Goal: Find specific page/section: Find specific page/section

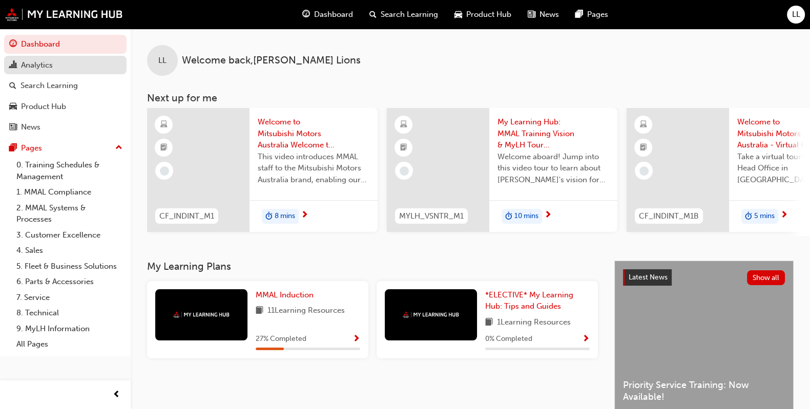
click at [54, 64] on div "Analytics" at bounding box center [65, 65] width 112 height 13
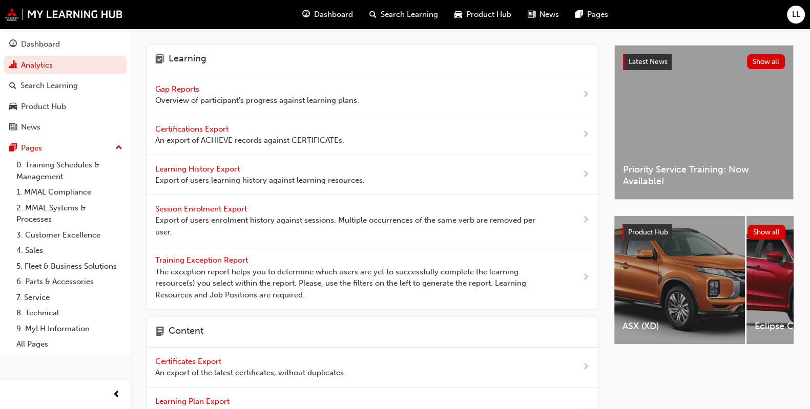
click at [174, 93] on div "Gap Reports Overview of participant's progress against learning plans." at bounding box center [257, 95] width 204 height 23
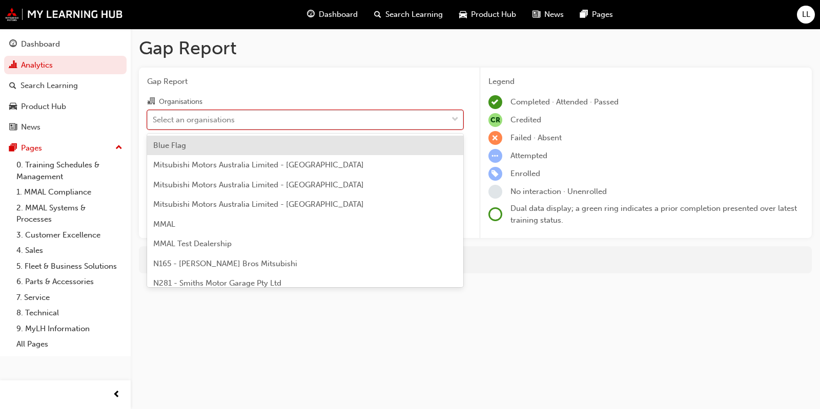
click at [207, 124] on div "Select an organisations" at bounding box center [194, 120] width 82 height 12
click at [154, 124] on input "Organisations option Blue Flag focused, 1 of 202. 202 results available. Use Up…" at bounding box center [153, 119] width 1 height 9
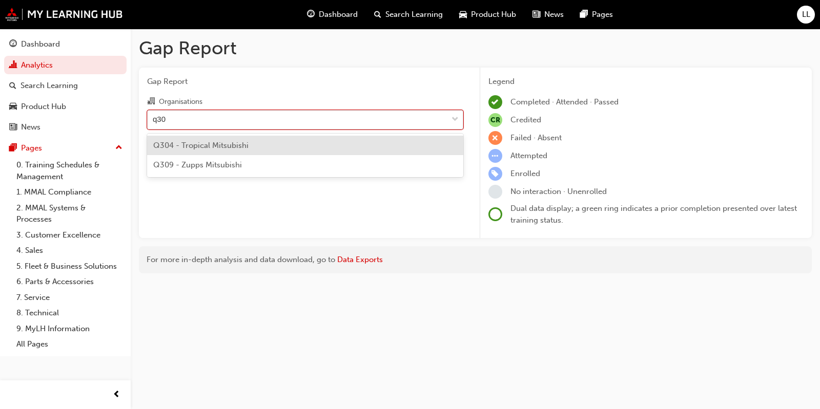
type input "q309"
click at [195, 145] on span "Q309 - Zupps Mitsubishi" at bounding box center [197, 145] width 89 height 9
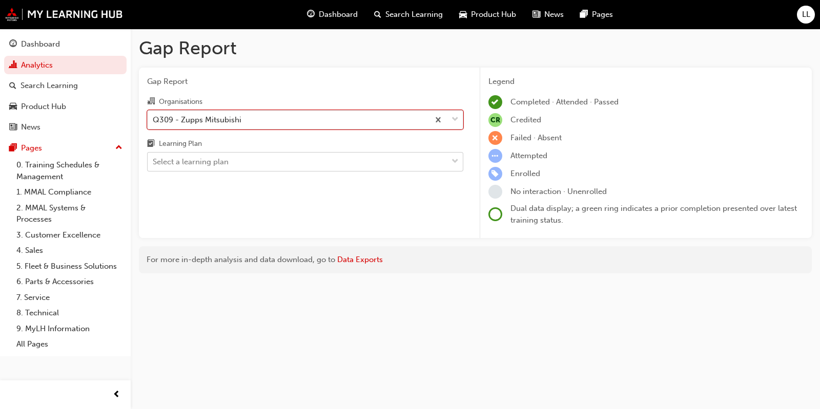
click at [212, 168] on div "Select a learning plan" at bounding box center [191, 162] width 76 height 12
click at [154, 166] on input "Learning Plan Select a learning plan" at bounding box center [153, 161] width 1 height 9
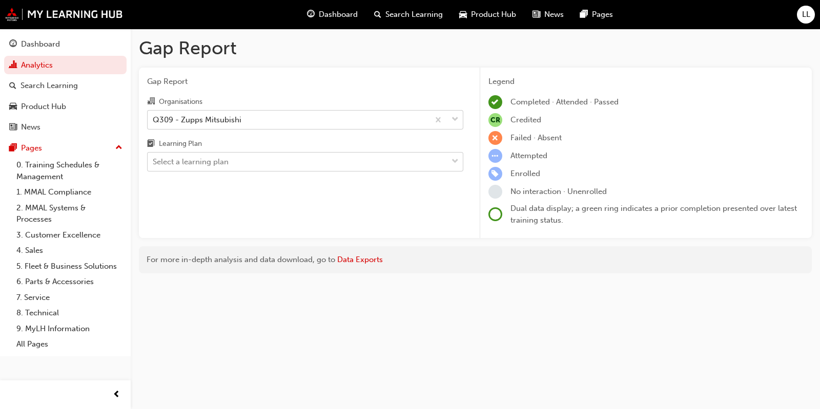
drag, startPoint x: 273, startPoint y: 221, endPoint x: 182, endPoint y: 161, distance: 108.3
click at [182, 161] on div "Select a learning plan" at bounding box center [191, 162] width 76 height 12
click at [154, 161] on input "Learning Plan Select a learning plan" at bounding box center [153, 161] width 1 height 9
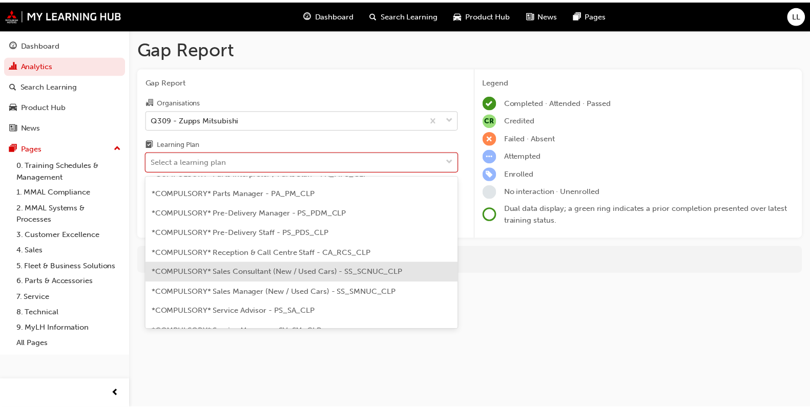
scroll to position [247, 0]
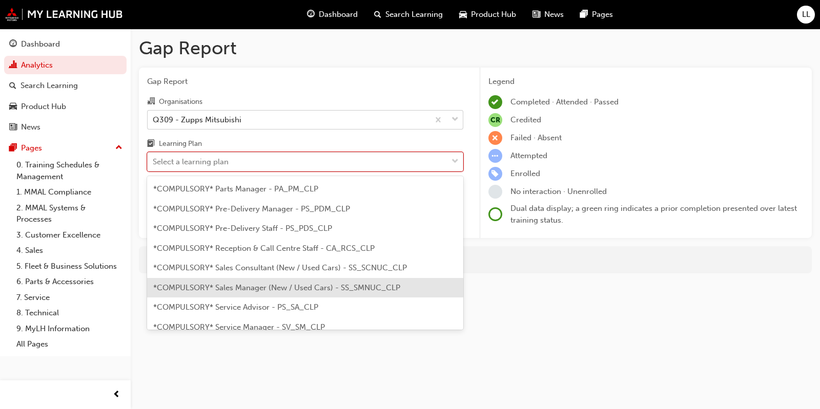
click at [305, 283] on span "*COMPULSORY* Sales Manager (New / Used Cars) - SS_SMNUC_CLP" at bounding box center [276, 287] width 247 height 9
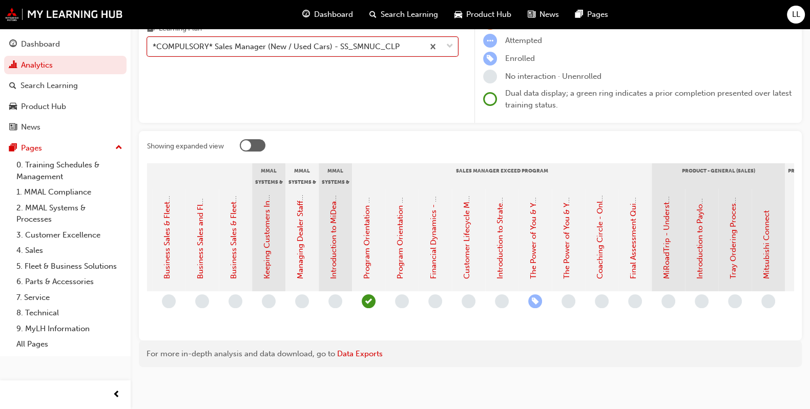
scroll to position [0, 1228]
